Goal: Task Accomplishment & Management: Manage account settings

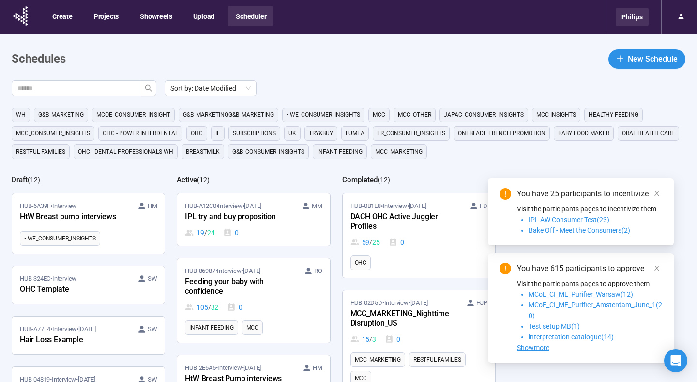
click at [636, 16] on div "Philips" at bounding box center [632, 17] width 33 height 18
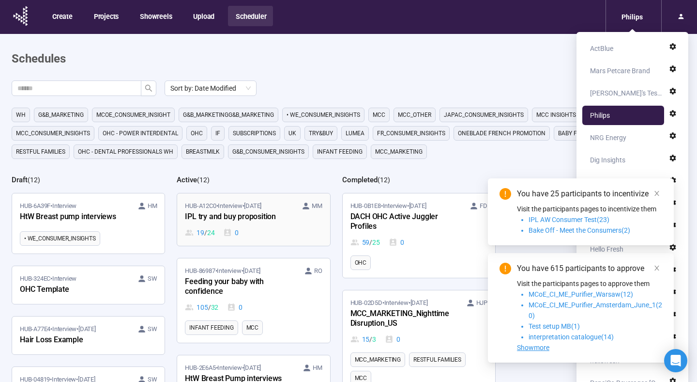
click at [254, 225] on div "HUB-A12C0 • Interview • Sep 30 MM IPL try and buy proposition 19 / 24 0" at bounding box center [253, 219] width 137 height 37
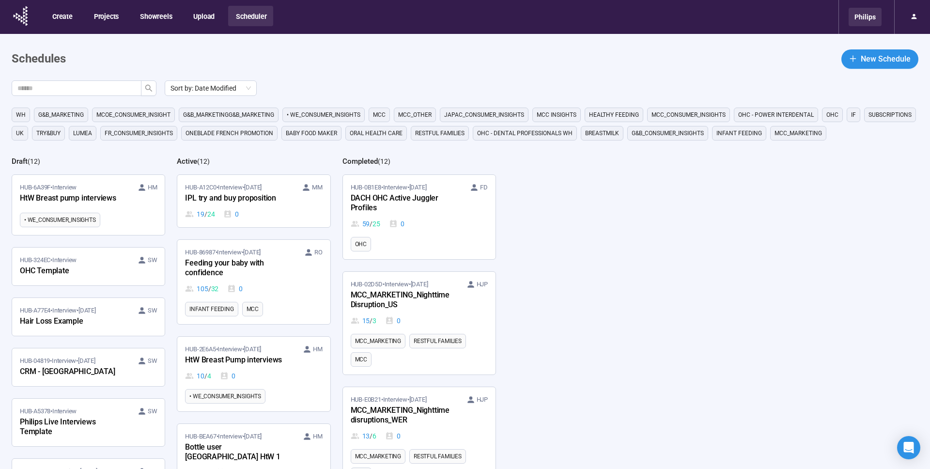
click at [871, 12] on div "Philips" at bounding box center [864, 17] width 33 height 18
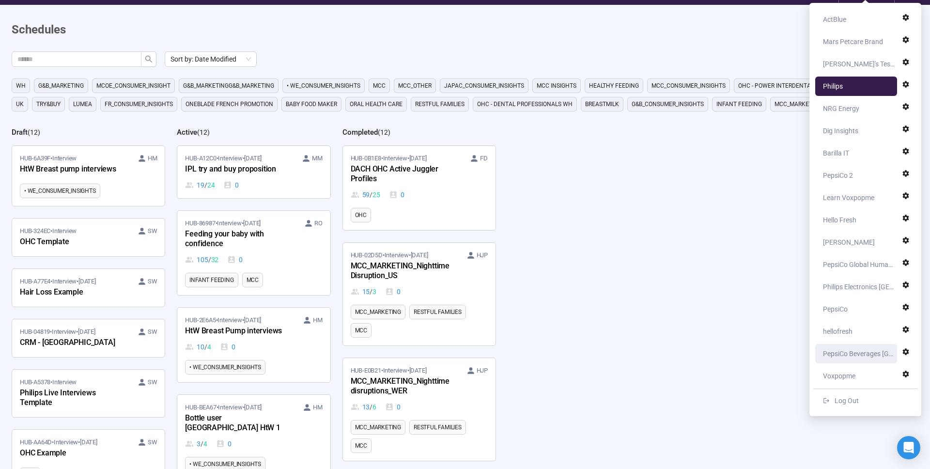
scroll to position [17, 0]
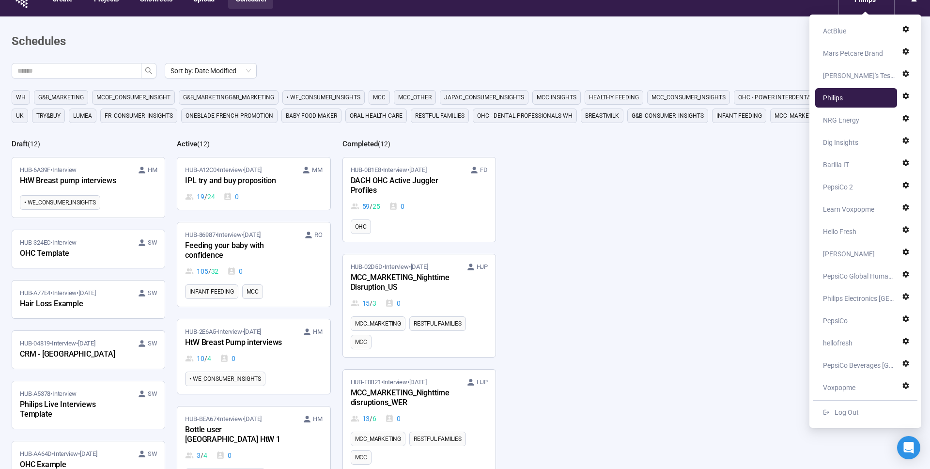
click at [863, 206] on div "Learn Voxpopme" at bounding box center [848, 209] width 51 height 19
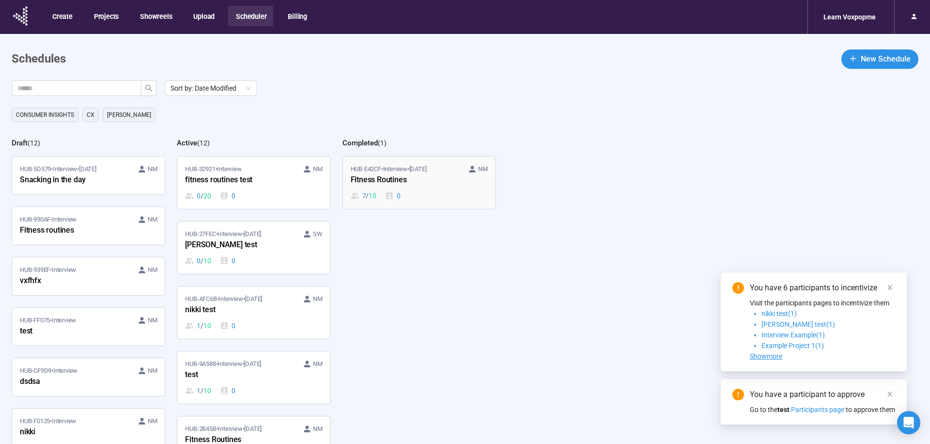
click at [380, 169] on span "HUB-E42CF • Interview • [DATE]" at bounding box center [389, 169] width 76 height 10
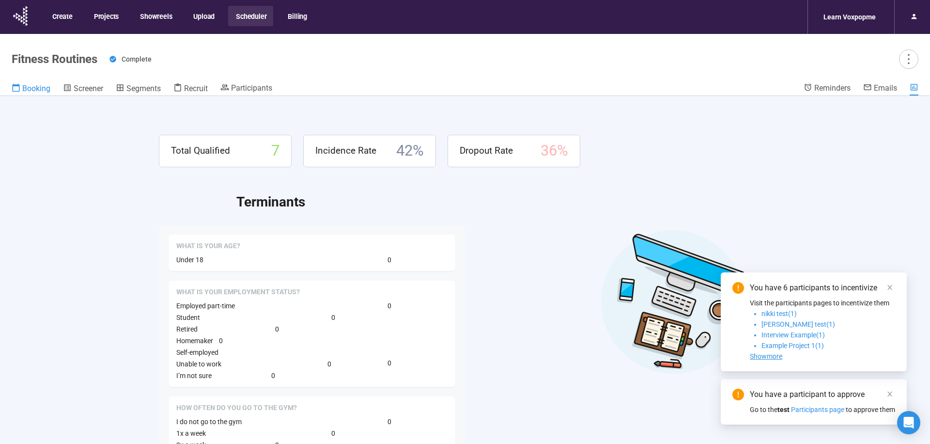
click at [25, 90] on span "Booking" at bounding box center [36, 88] width 28 height 9
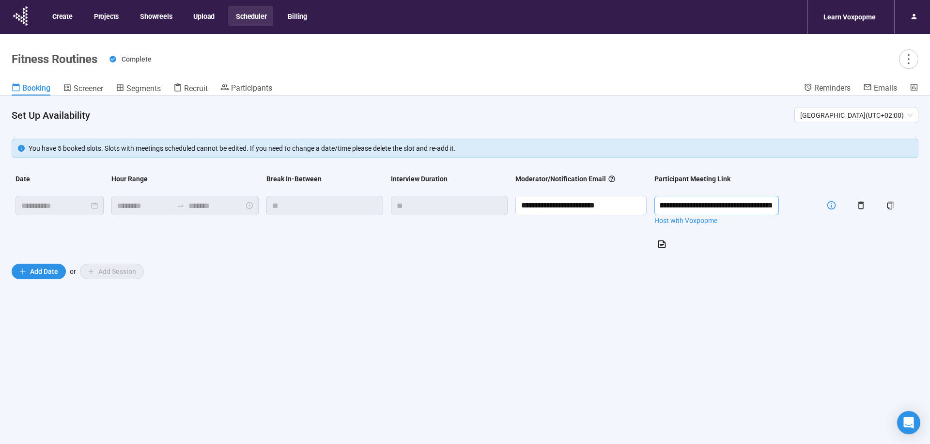
scroll to position [0, 166]
drag, startPoint x: 704, startPoint y: 207, endPoint x: 837, endPoint y: 209, distance: 133.2
click at [837, 209] on tr "**********" at bounding box center [465, 224] width 906 height 64
click at [85, 86] on span "Screener" at bounding box center [89, 88] width 30 height 9
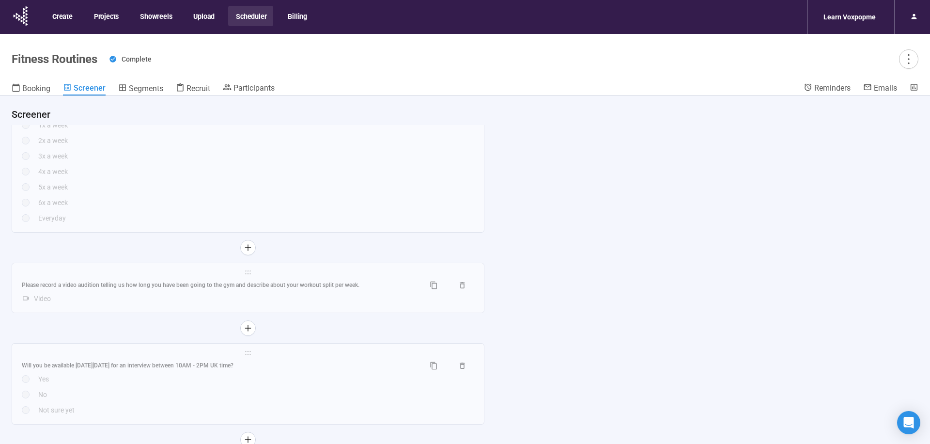
scroll to position [34, 0]
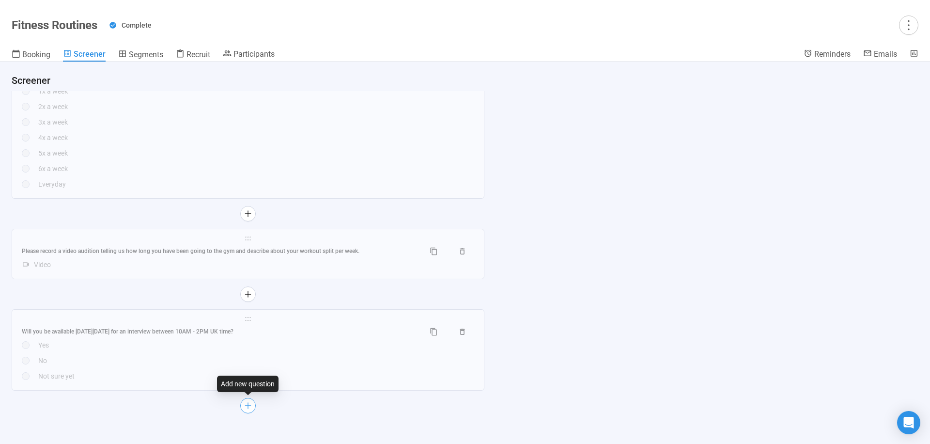
click at [250, 407] on icon "plus" at bounding box center [248, 405] width 8 height 8
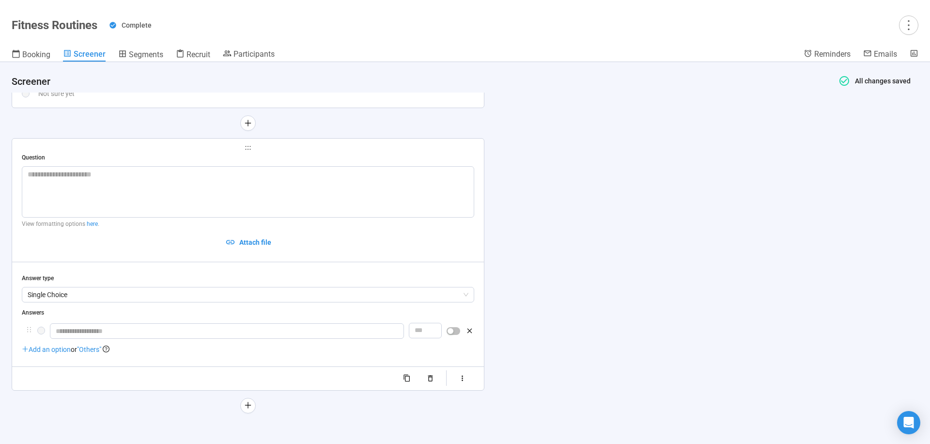
scroll to position [1344, 0]
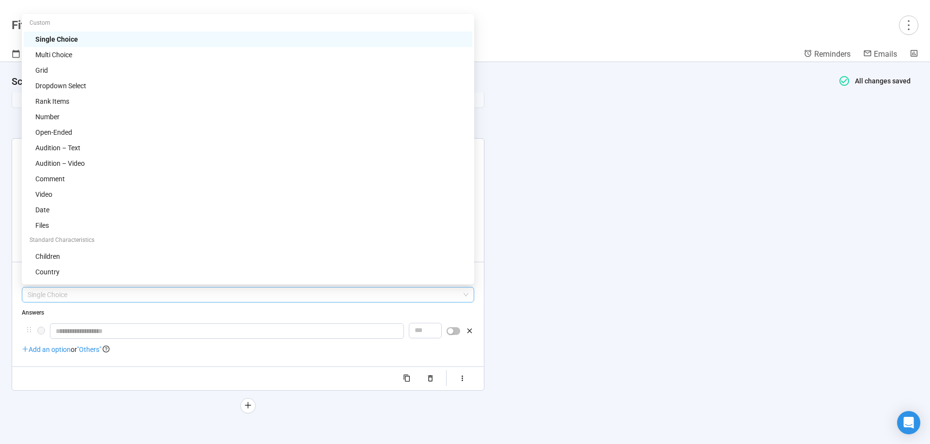
click at [108, 292] on span "Single Choice" at bounding box center [248, 294] width 441 height 15
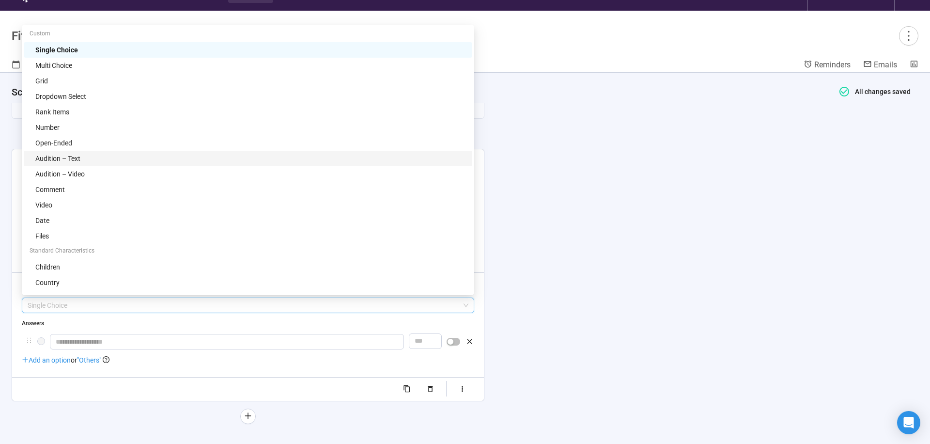
scroll to position [22, 0]
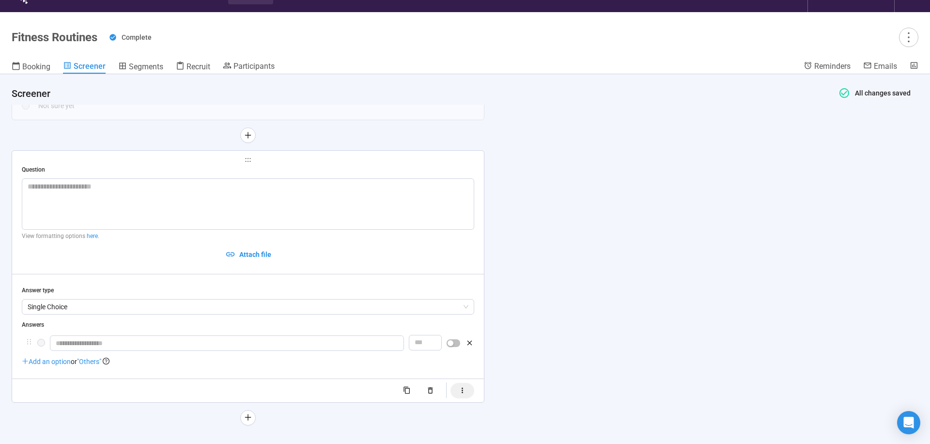
click at [455, 390] on button "button" at bounding box center [462, 390] width 24 height 15
click at [429, 392] on div "button" at bounding box center [428, 391] width 6 height 6
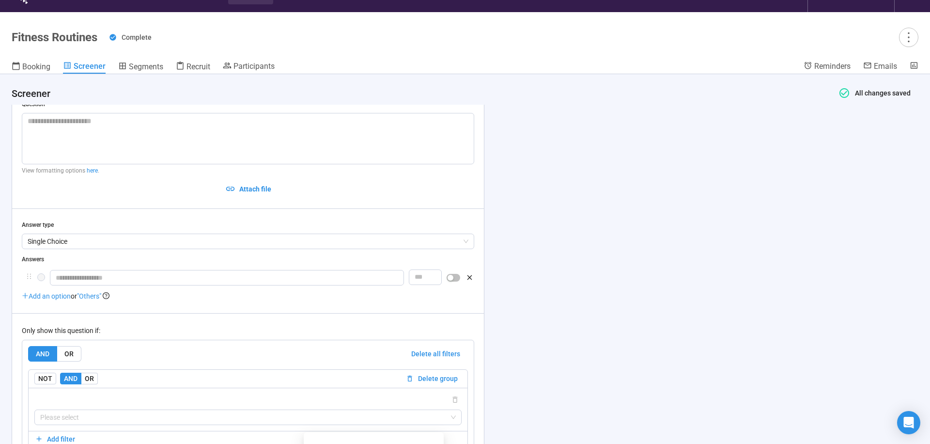
scroll to position [1481, 0]
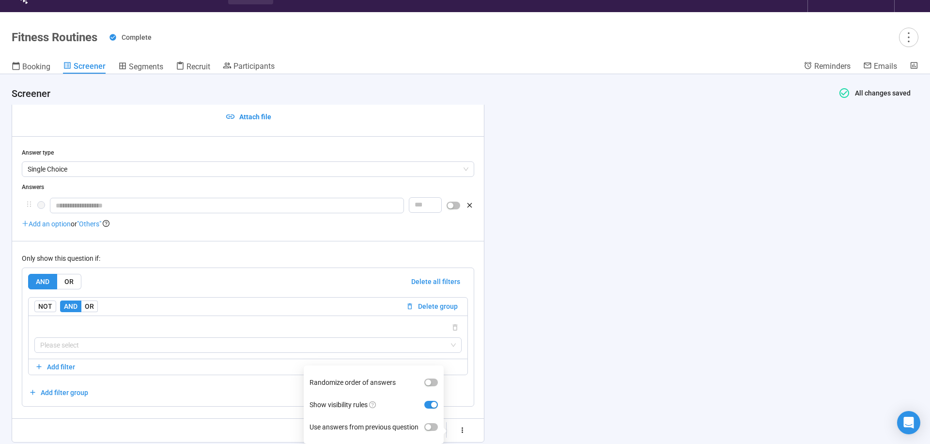
click at [540, 235] on div "**********" at bounding box center [465, 265] width 930 height 382
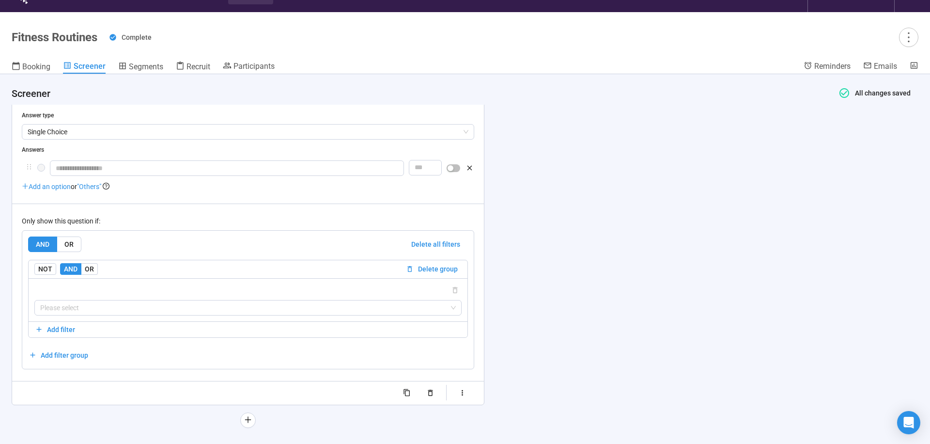
scroll to position [1521, 0]
click at [436, 390] on button "button" at bounding box center [430, 390] width 24 height 15
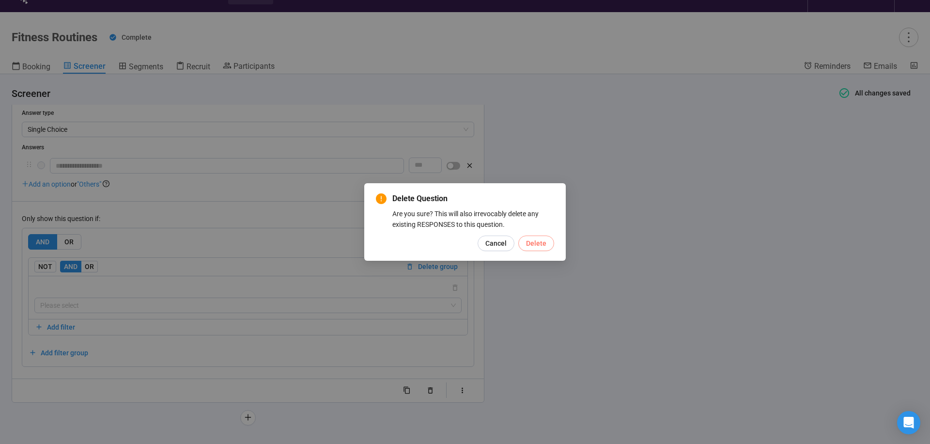
click at [534, 245] on span "Delete" at bounding box center [536, 243] width 20 height 11
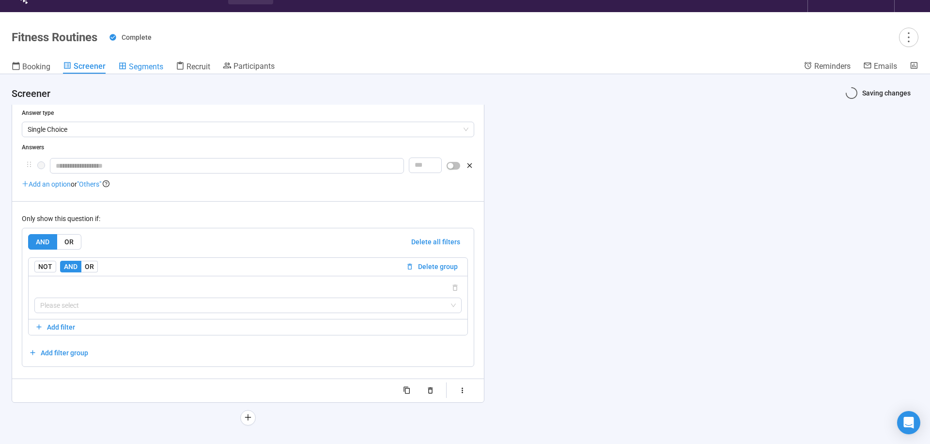
click at [138, 66] on span "Segments" at bounding box center [146, 66] width 34 height 9
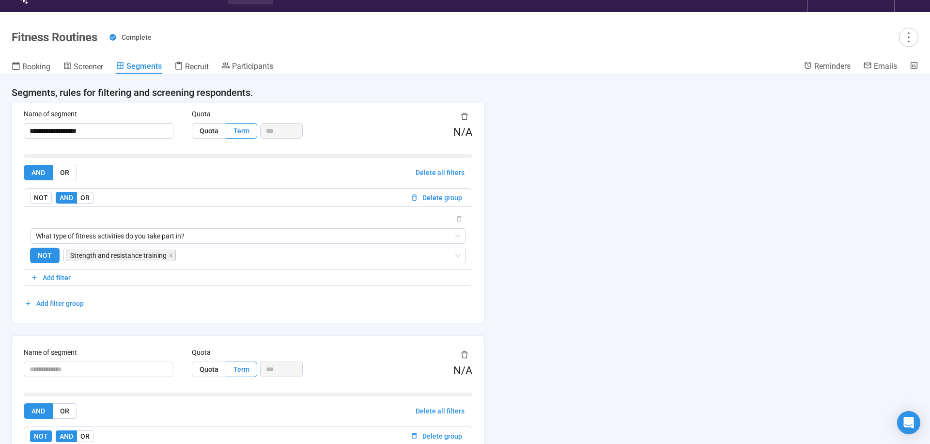
scroll to position [25, 0]
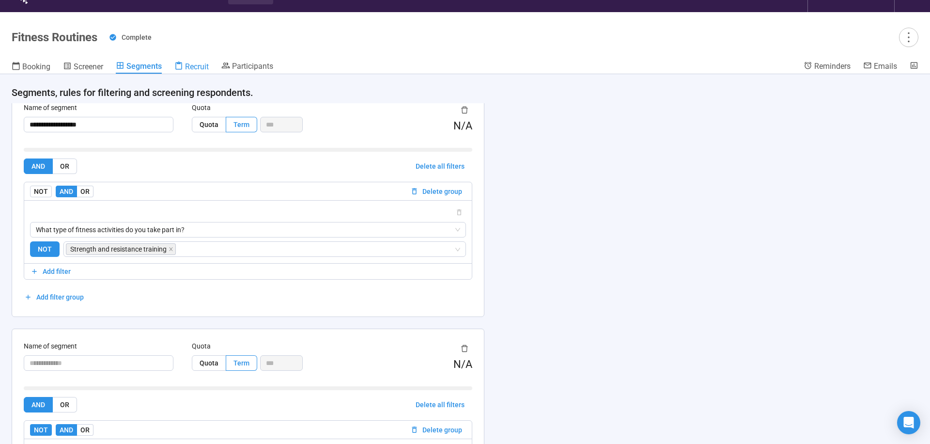
click at [193, 71] on span "Recruit" at bounding box center [197, 66] width 24 height 9
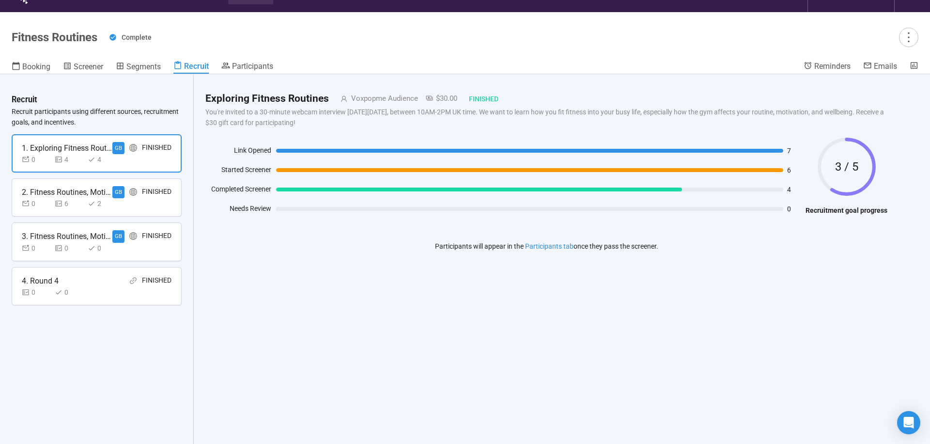
click at [81, 236] on div "3. Fitness Routines, Motivation & Challenges" at bounding box center [67, 236] width 91 height 12
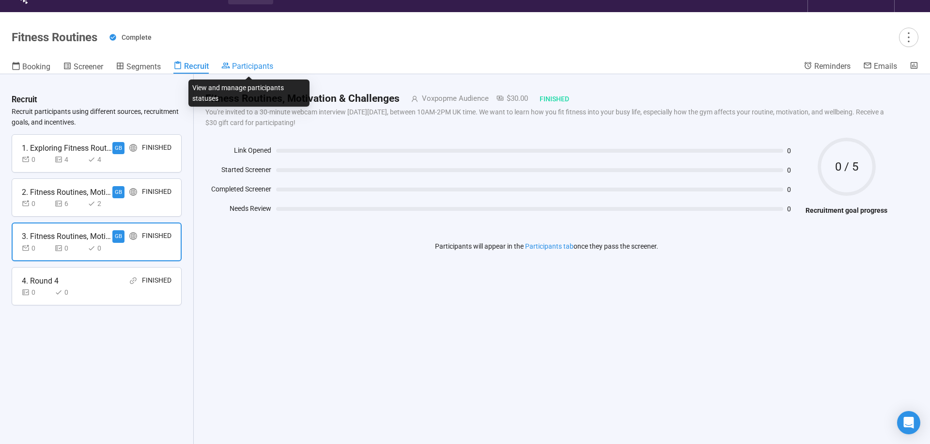
click at [233, 66] on span "Participants" at bounding box center [252, 65] width 41 height 9
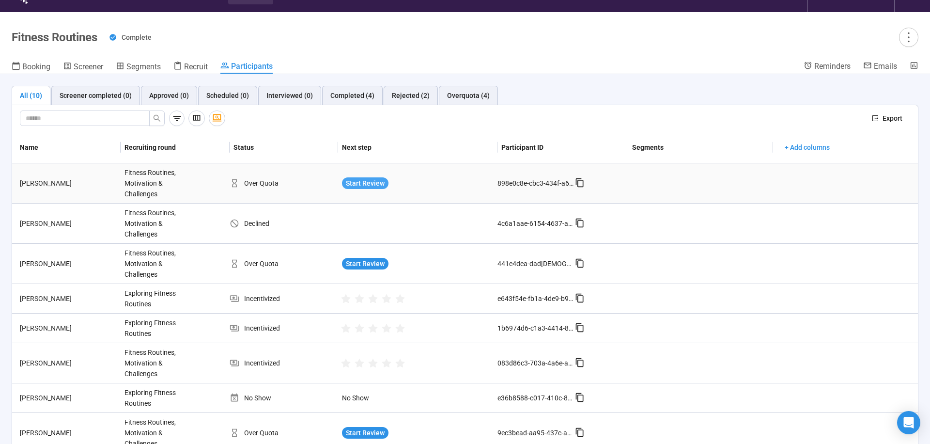
click at [366, 182] on span "Start Review" at bounding box center [365, 183] width 39 height 11
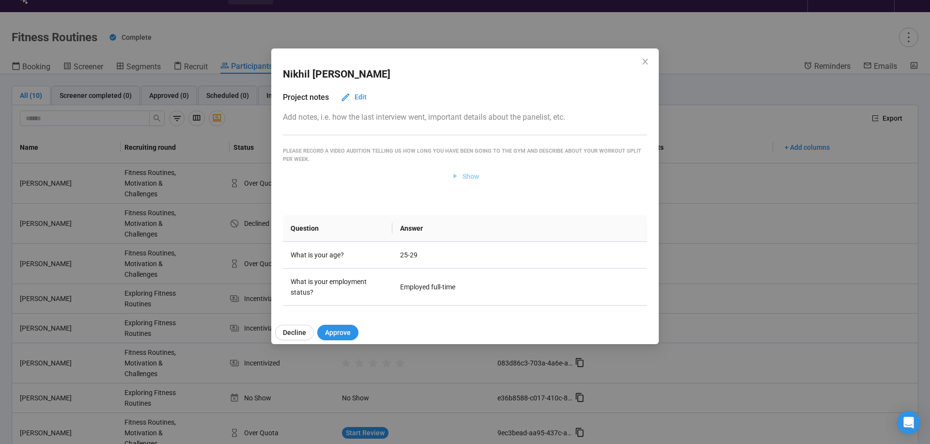
click at [474, 180] on span "Show" at bounding box center [470, 176] width 16 height 11
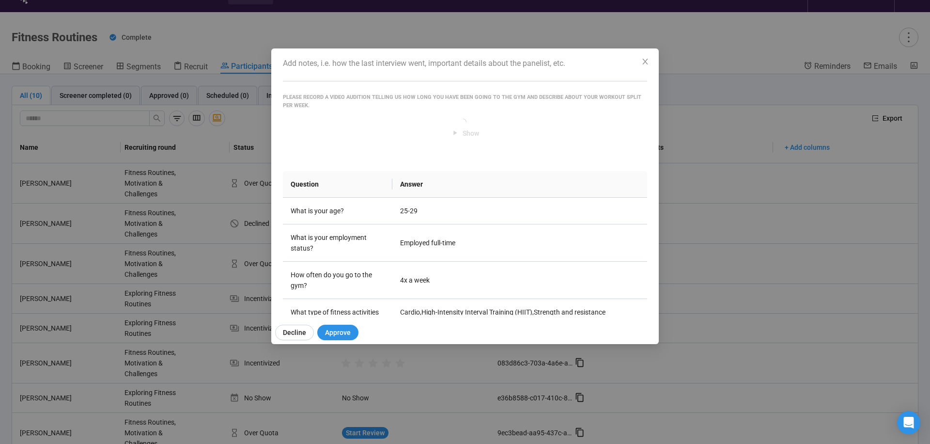
scroll to position [31, 0]
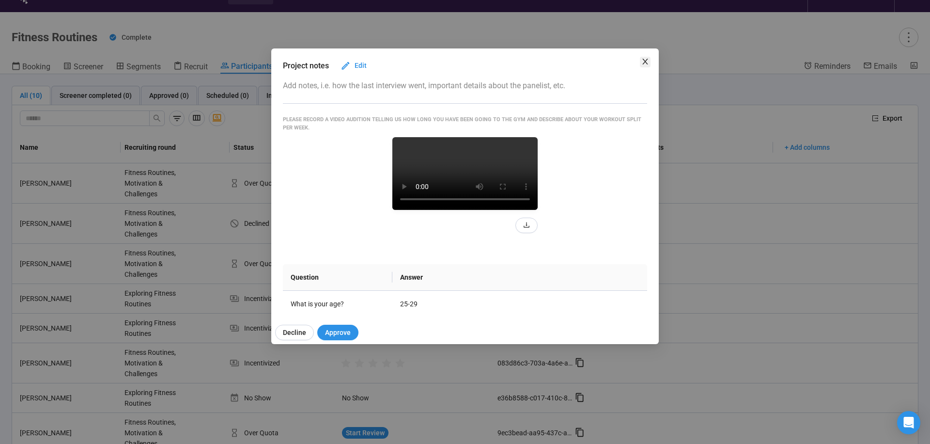
click at [645, 63] on icon "close" at bounding box center [645, 62] width 8 height 8
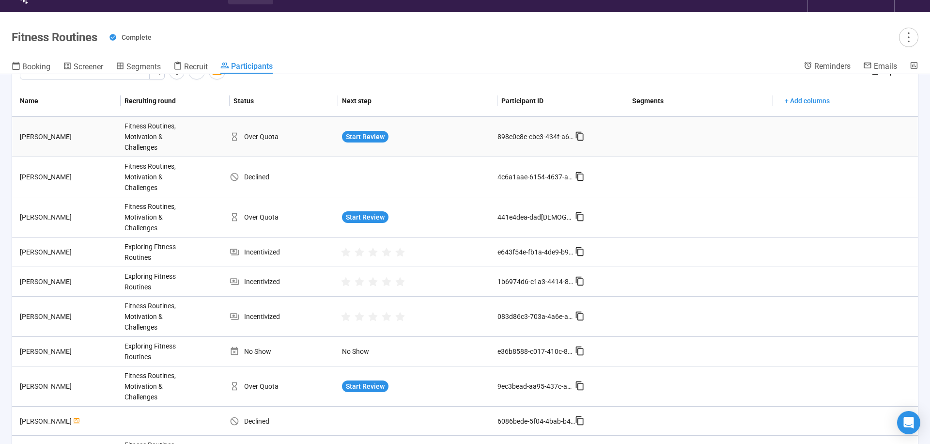
scroll to position [0, 0]
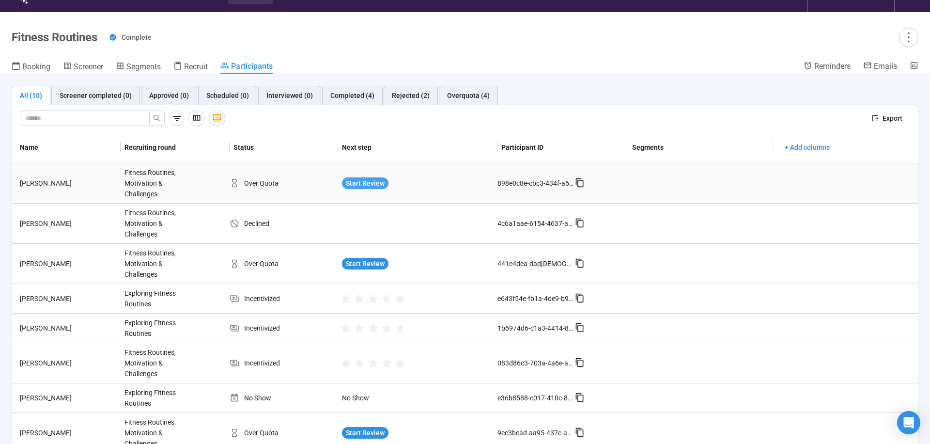
click at [373, 184] on span "Start Review" at bounding box center [365, 183] width 39 height 11
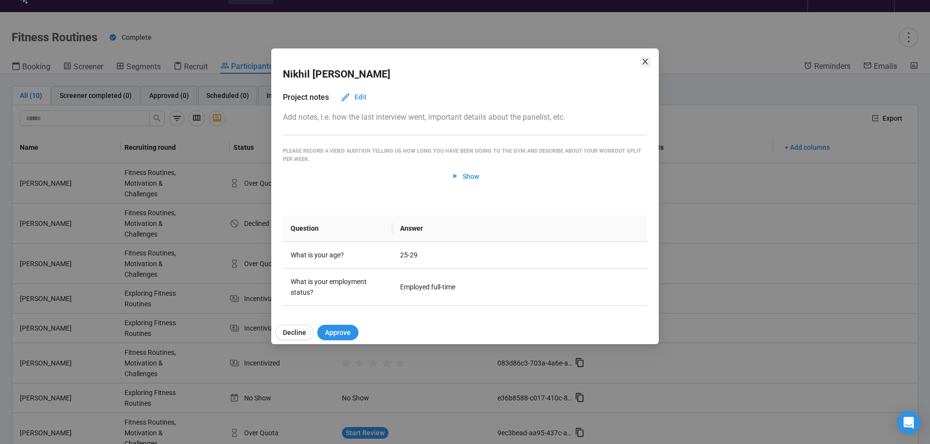
click at [644, 63] on icon "close" at bounding box center [644, 62] width 5 height 6
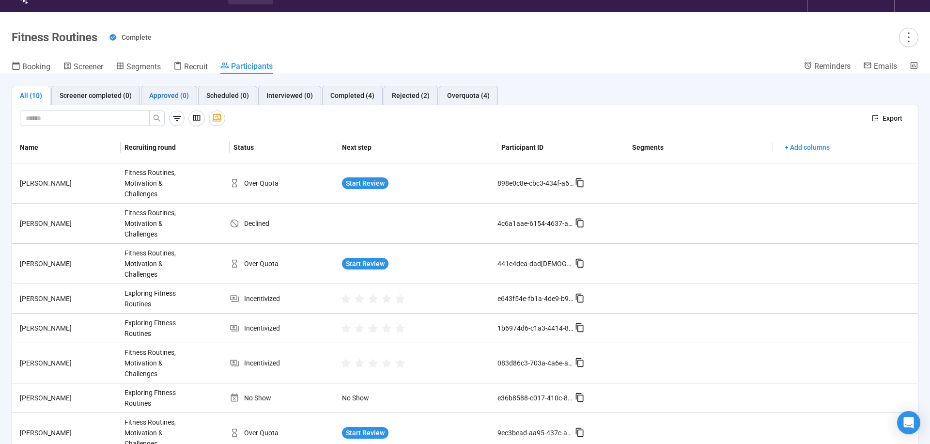
click at [161, 97] on div "Approved (0)" at bounding box center [169, 95] width 40 height 11
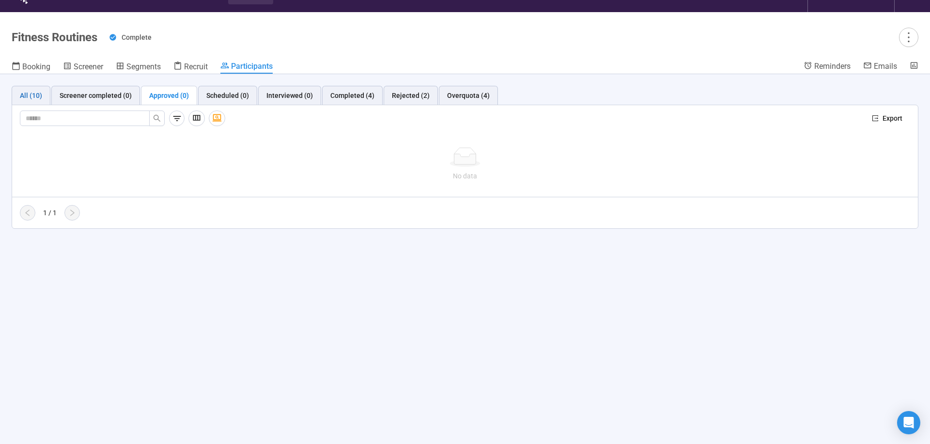
click at [21, 98] on div "All (10)" at bounding box center [31, 95] width 22 height 11
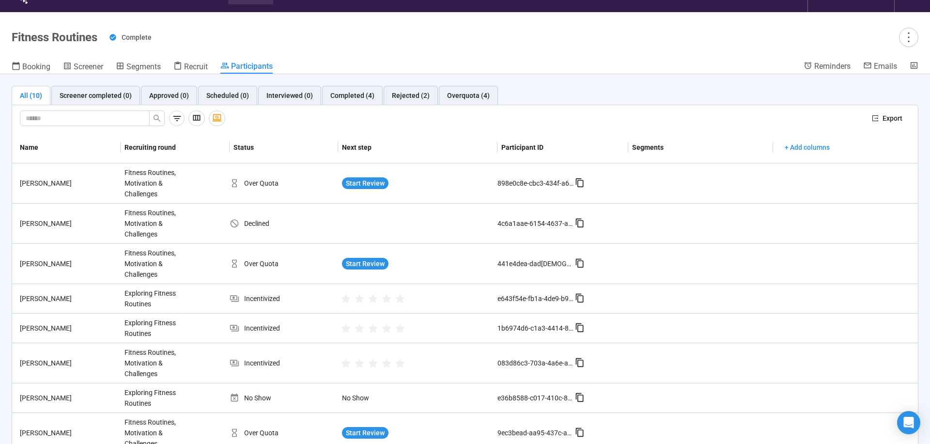
click at [27, 60] on header "Fitness Routines Complete Booking Screener Segments Recruit Participants Remind…" at bounding box center [465, 43] width 930 height 62
click at [27, 63] on span "Booking" at bounding box center [36, 66] width 28 height 9
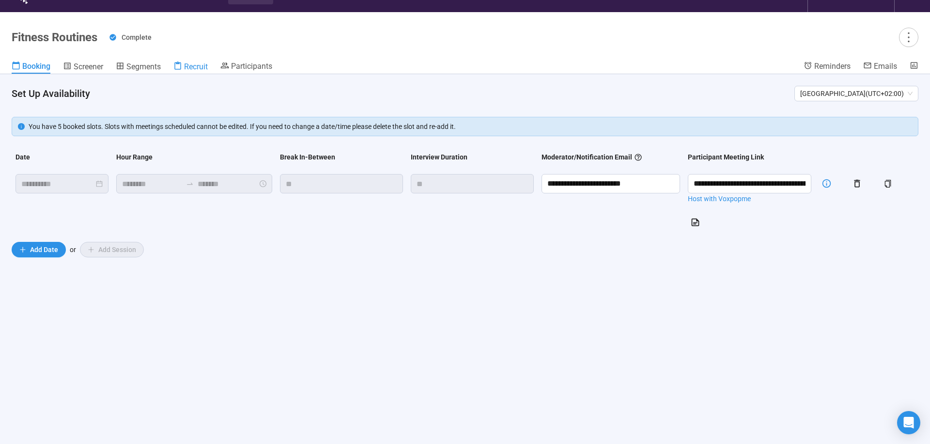
click at [203, 68] on span "Recruit" at bounding box center [196, 66] width 24 height 9
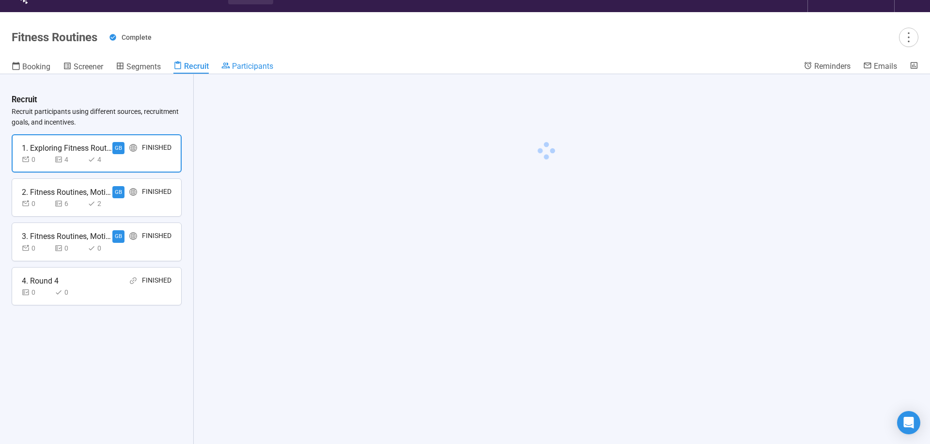
click at [254, 70] on span "Participants" at bounding box center [252, 65] width 41 height 9
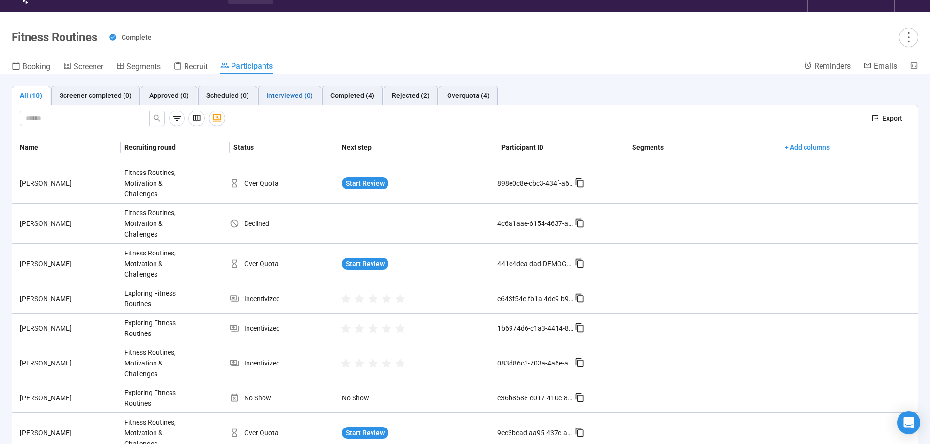
click at [289, 94] on div "Interviewed (0)" at bounding box center [289, 95] width 46 height 11
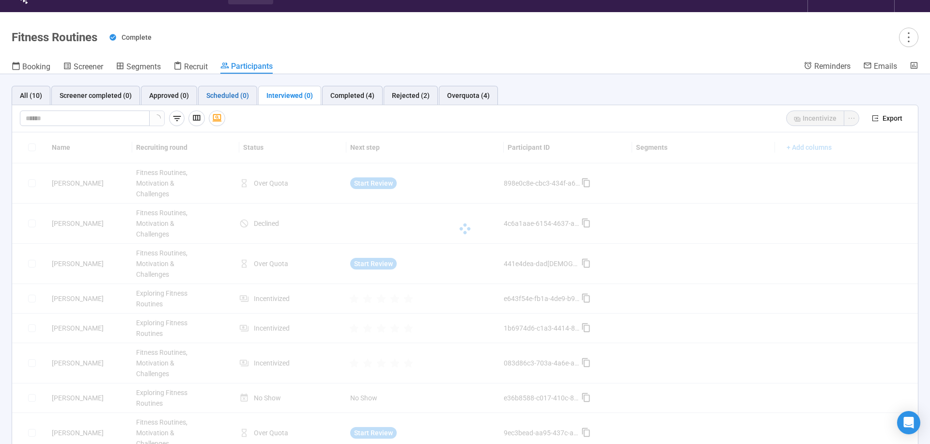
click at [230, 94] on div "Scheduled (0)" at bounding box center [227, 95] width 43 height 11
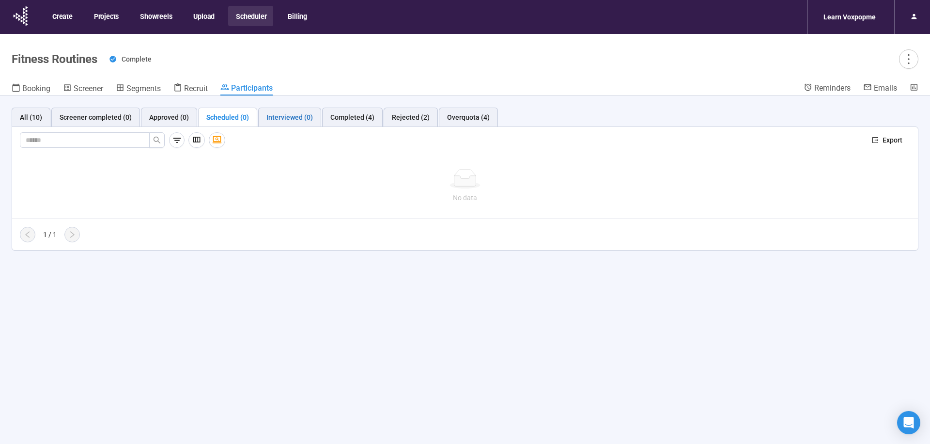
click at [293, 120] on div "Interviewed (0)" at bounding box center [289, 117] width 46 height 11
click at [332, 119] on div "Completed (4)" at bounding box center [352, 117] width 44 height 11
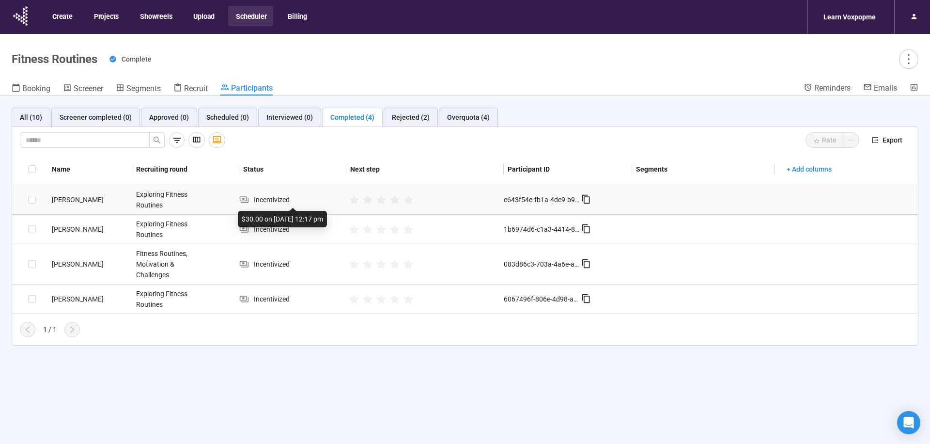
drag, startPoint x: 295, startPoint y: 202, endPoint x: 290, endPoint y: 201, distance: 5.8
click at [290, 201] on div "Incentivized" at bounding box center [292, 199] width 107 height 11
drag, startPoint x: 254, startPoint y: 199, endPoint x: 290, endPoint y: 200, distance: 35.9
click at [290, 200] on div "Incentivized" at bounding box center [292, 199] width 107 height 11
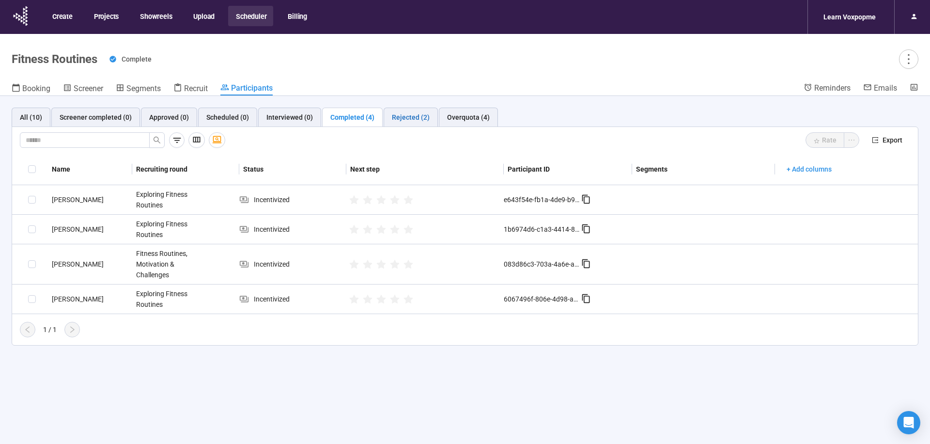
click at [411, 119] on div "Rejected (2)" at bounding box center [411, 117] width 38 height 11
